Goal: Feedback & Contribution: Submit feedback/report problem

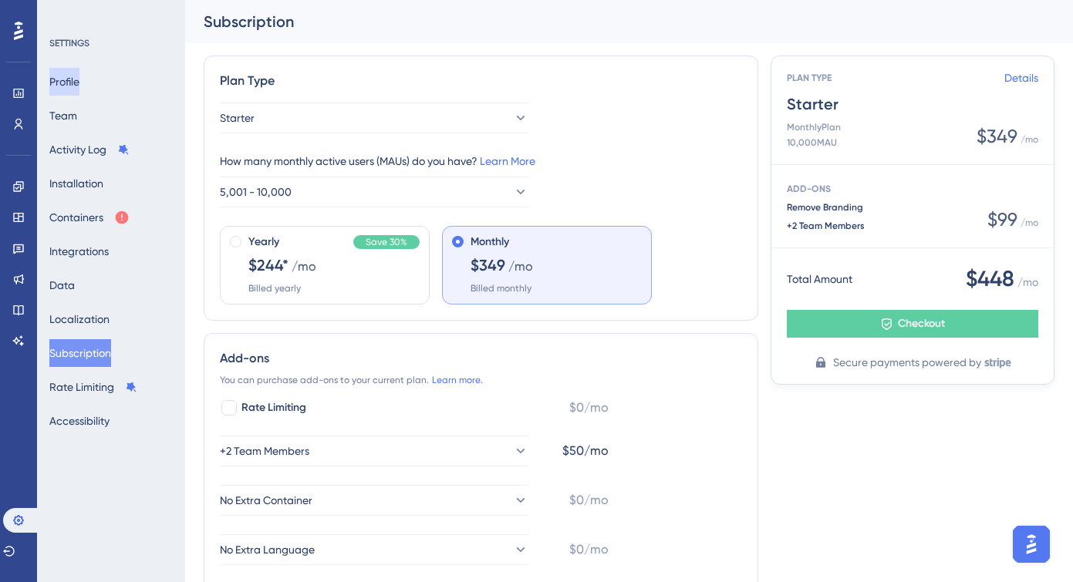
click at [79, 84] on button "Profile" at bounding box center [64, 82] width 30 height 28
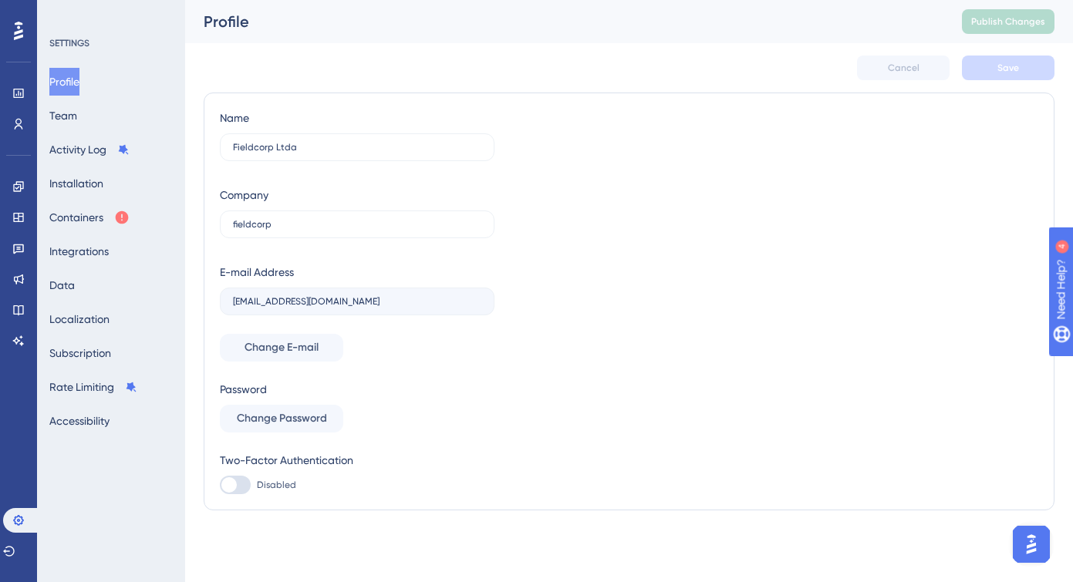
click at [1031, 544] on img "Open AI Assistant Launcher" at bounding box center [1031, 544] width 28 height 28
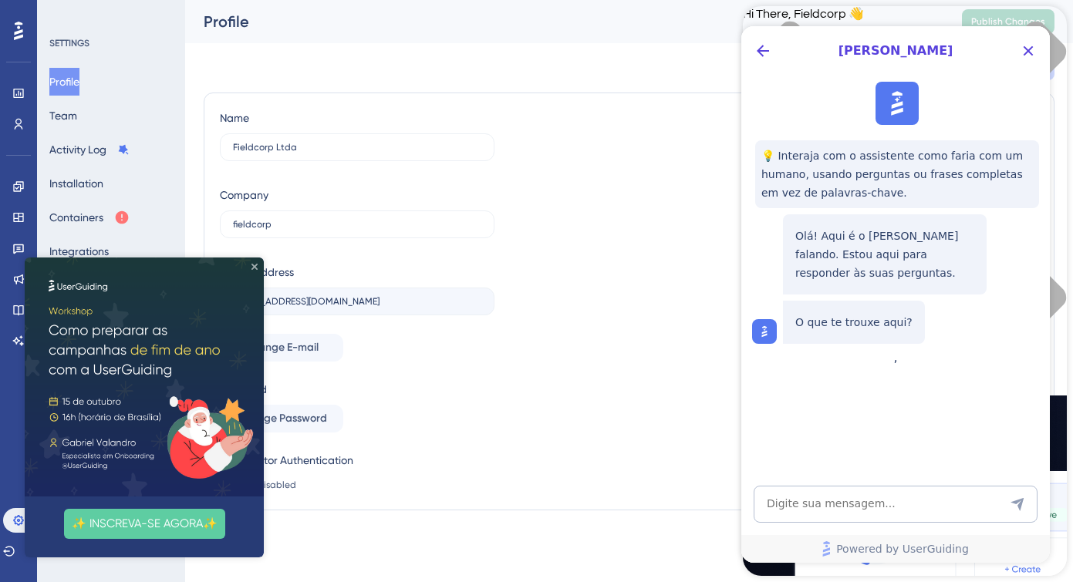
click at [254, 267] on icon "Close Preview" at bounding box center [254, 267] width 6 height 6
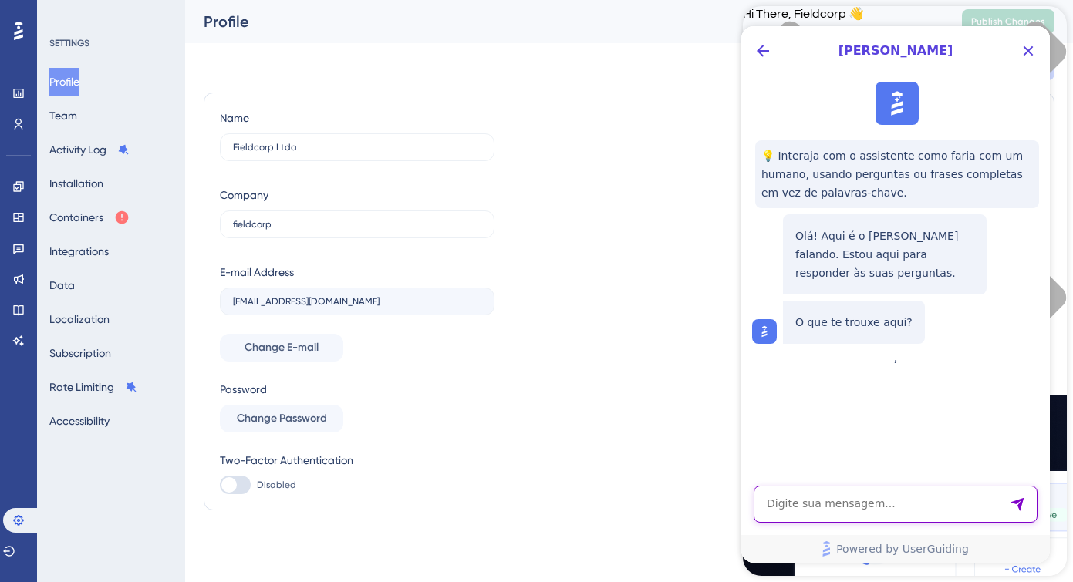
click at [812, 505] on textarea "AI Assistant Text Input" at bounding box center [895, 504] width 284 height 37
type textarea "houve um erro de cobrança"
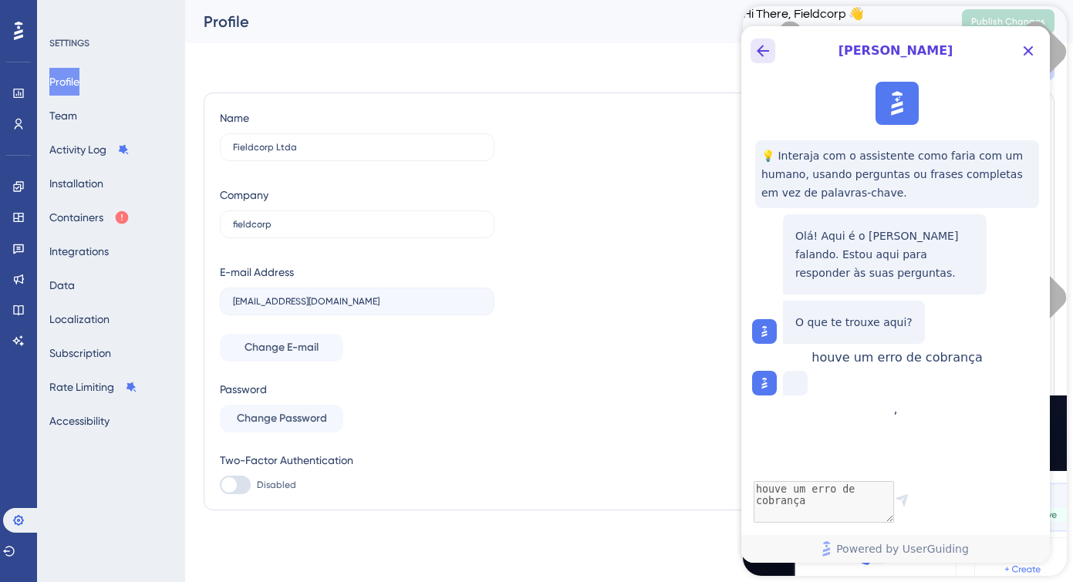
click at [762, 53] on icon "Back Button" at bounding box center [762, 51] width 19 height 19
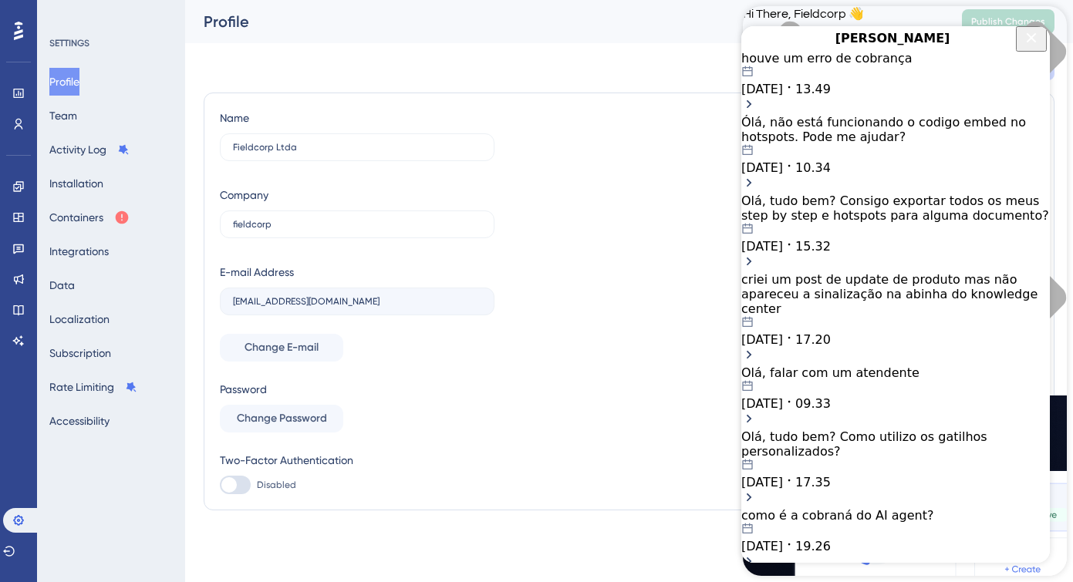
click at [884, 96] on div "[DATE] 13.49" at bounding box center [895, 81] width 308 height 31
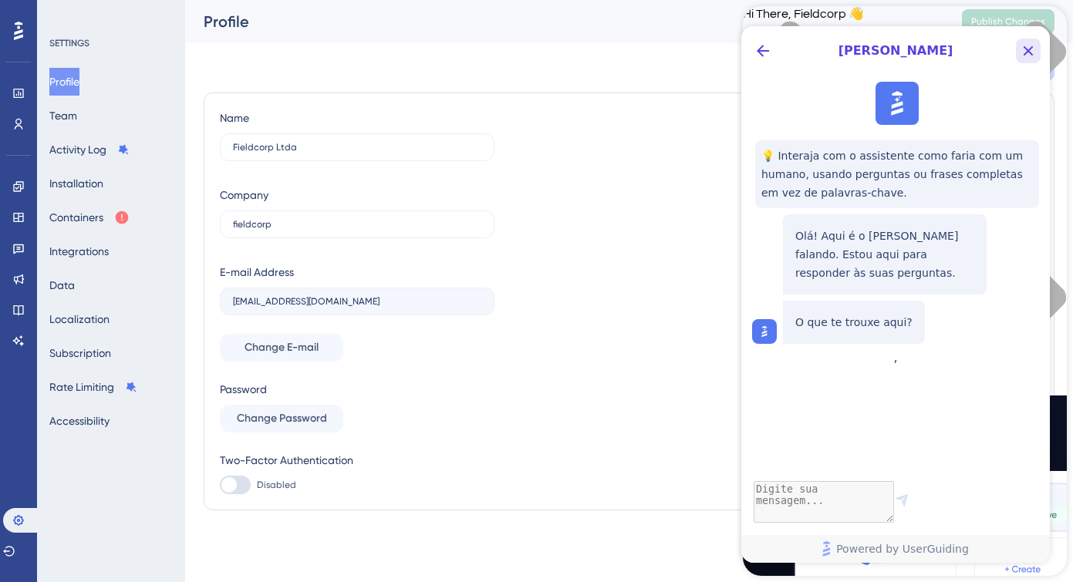
click at [1023, 52] on icon "Close Button" at bounding box center [1028, 51] width 19 height 19
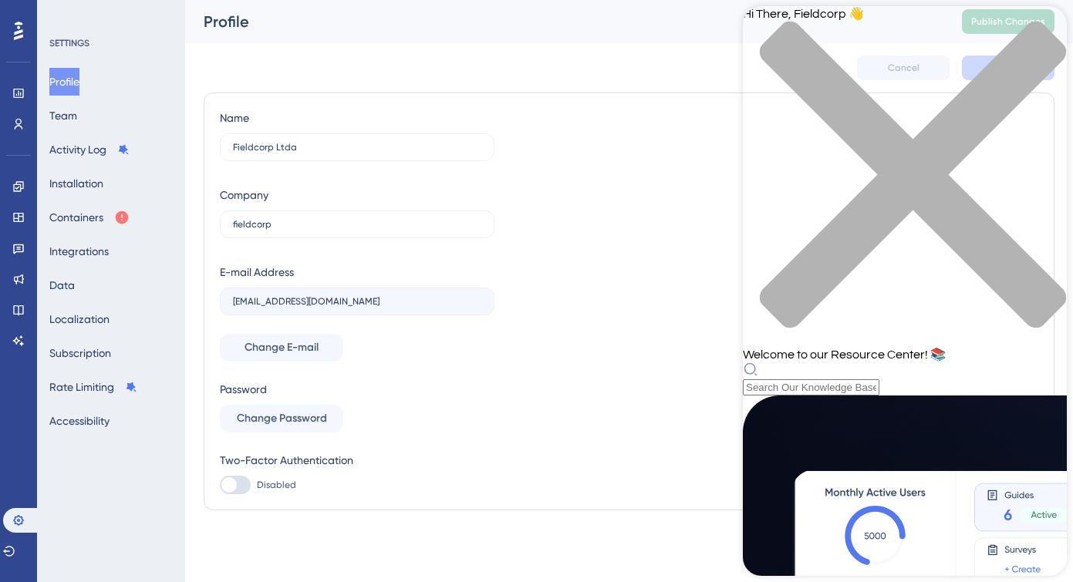
click at [1039, 35] on icon "close resource center" at bounding box center [905, 183] width 324 height 324
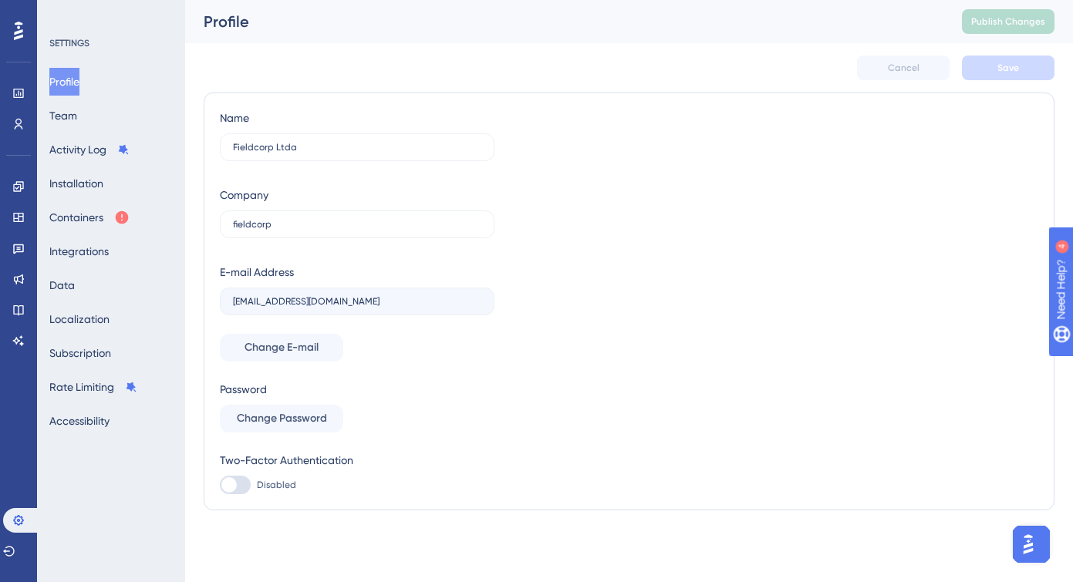
click at [1035, 541] on img "Open AI Assistant Launcher" at bounding box center [1028, 544] width 28 height 28
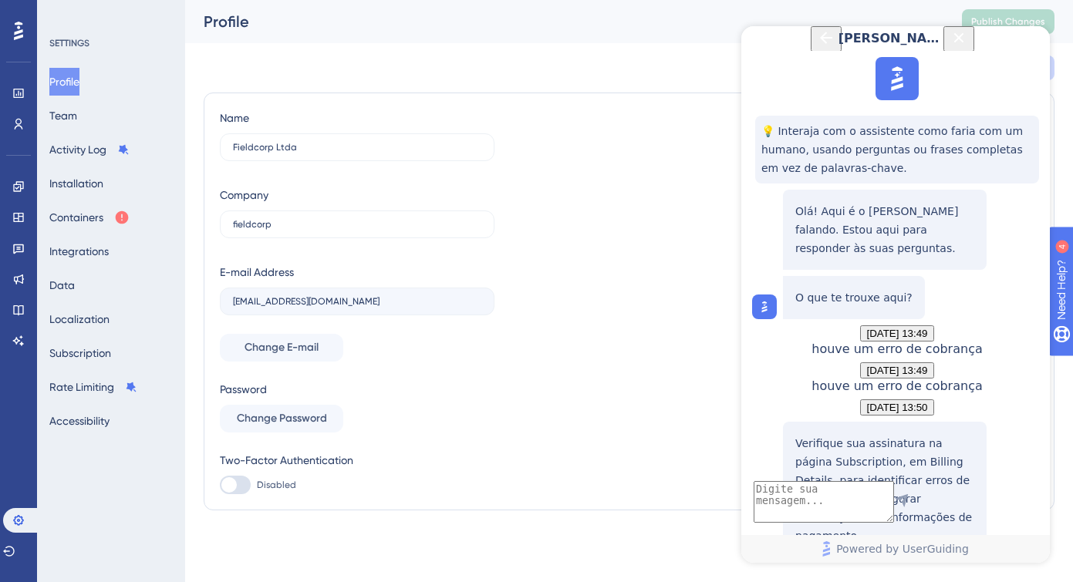
scroll to position [503, 0]
click at [843, 500] on textarea "AI Assistant Text Input" at bounding box center [823, 502] width 140 height 42
type textarea "foi feita uma cobrança duplicada"
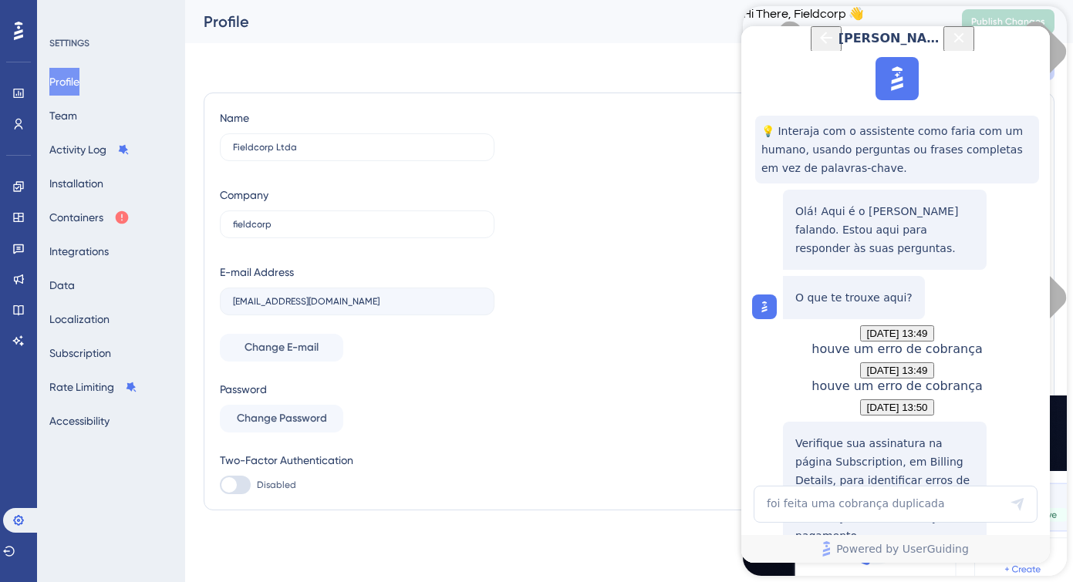
click at [1048, 22] on div "close resource center" at bounding box center [905, 184] width 324 height 326
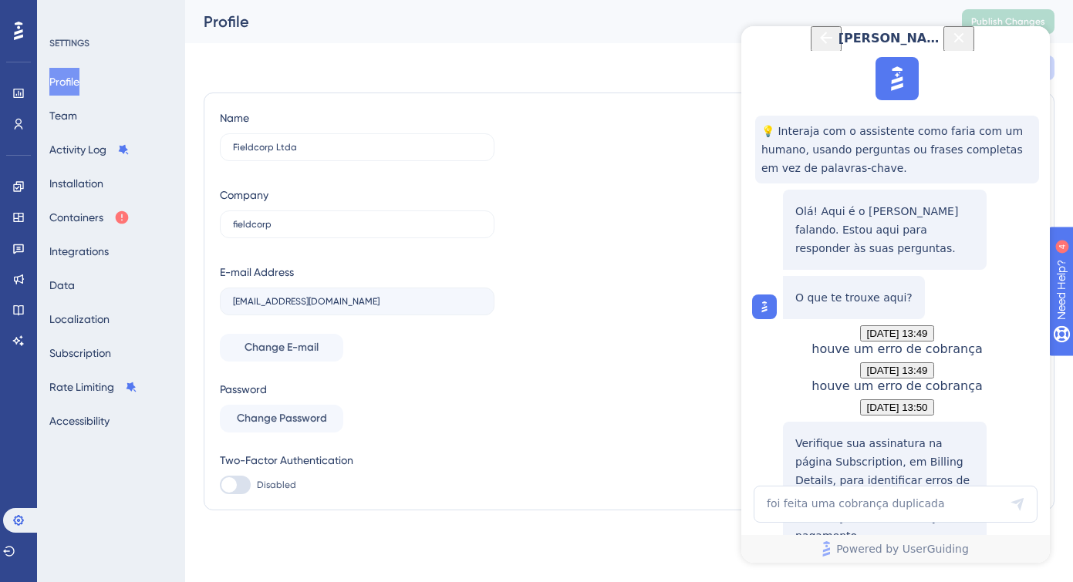
click at [630, 270] on div "Name Fieldcorp Ltda Company fieldcorp E-mail Address [EMAIL_ADDRESS][DOMAIN_NAM…" at bounding box center [629, 302] width 818 height 386
click at [894, 506] on textarea "foi feita uma cobrança duplicada" at bounding box center [823, 502] width 140 height 42
type textarea "my card was charged twice"
click at [964, 42] on icon "Close Button" at bounding box center [959, 37] width 10 height 10
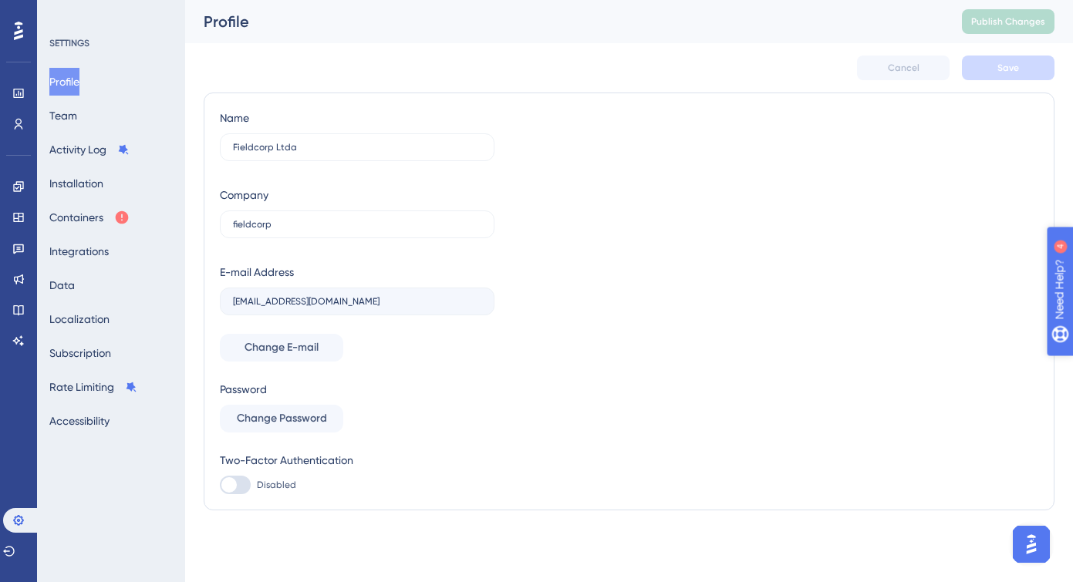
scroll to position [0, 0]
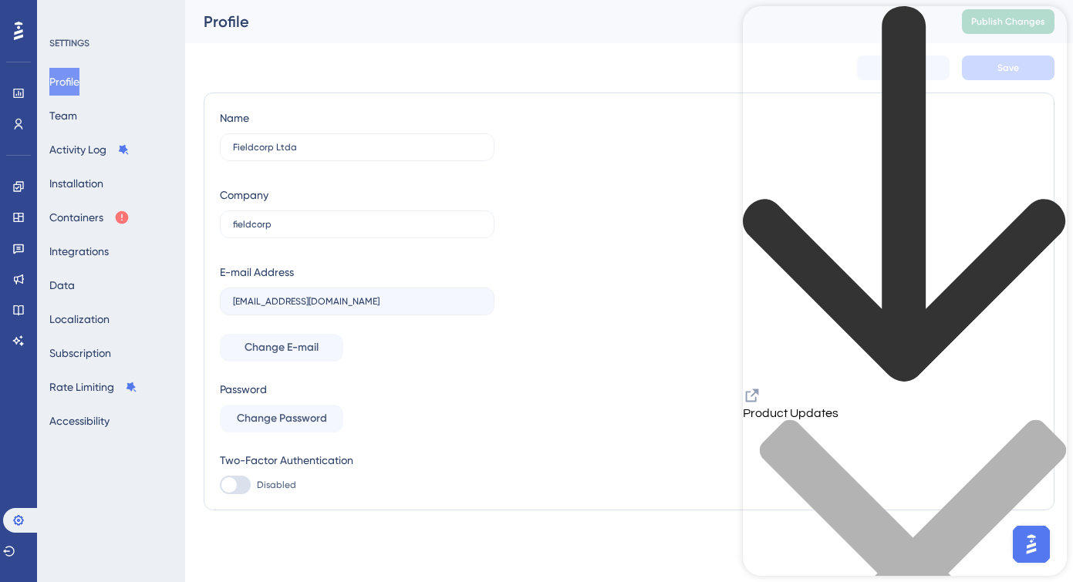
click at [1042, 419] on div "close resource center" at bounding box center [905, 582] width 324 height 326
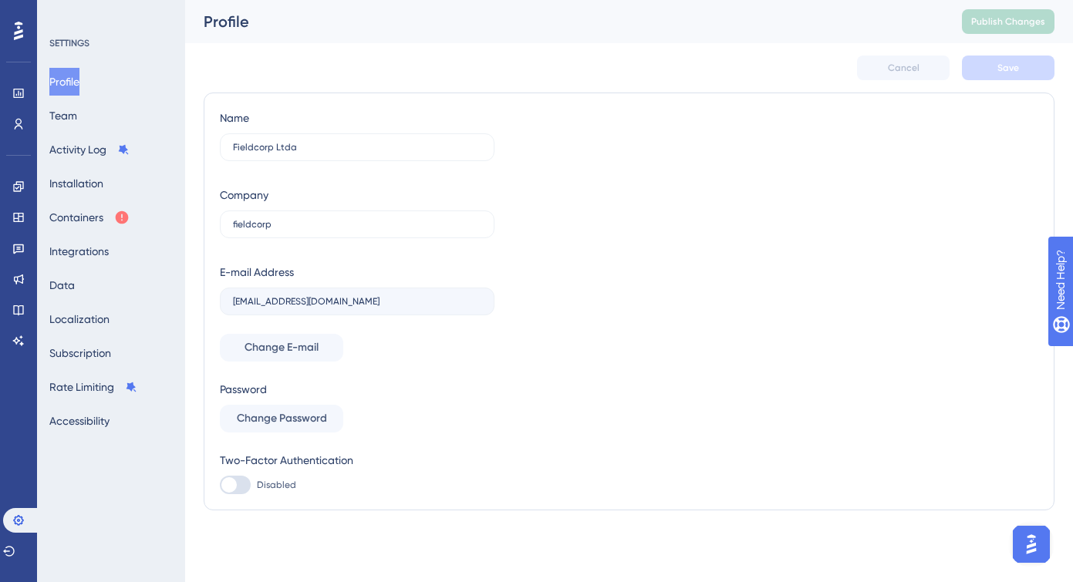
click at [394, 66] on div "Cancel Save" at bounding box center [629, 67] width 850 height 49
